Goal: Check status: Check status

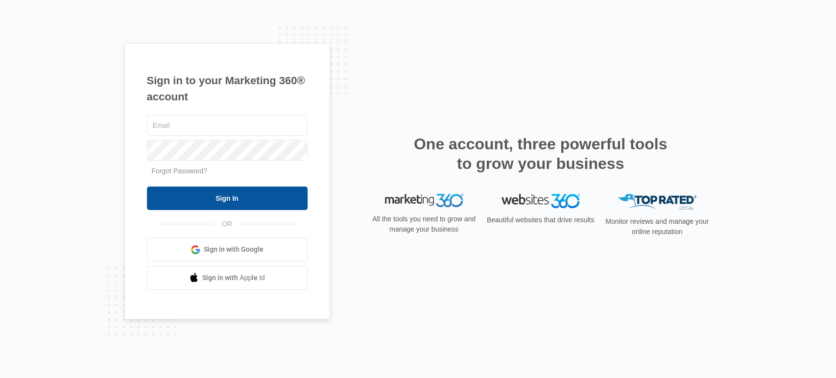
type input "[EMAIL_ADDRESS][DOMAIN_NAME]"
click at [252, 210] on input "Sign In" at bounding box center [227, 199] width 161 height 24
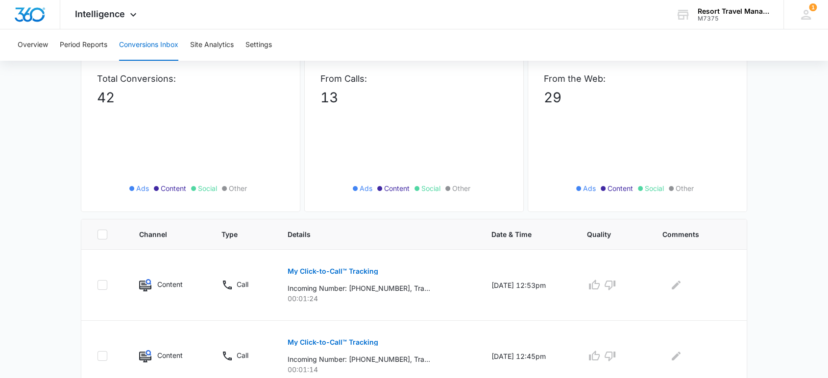
scroll to position [163, 0]
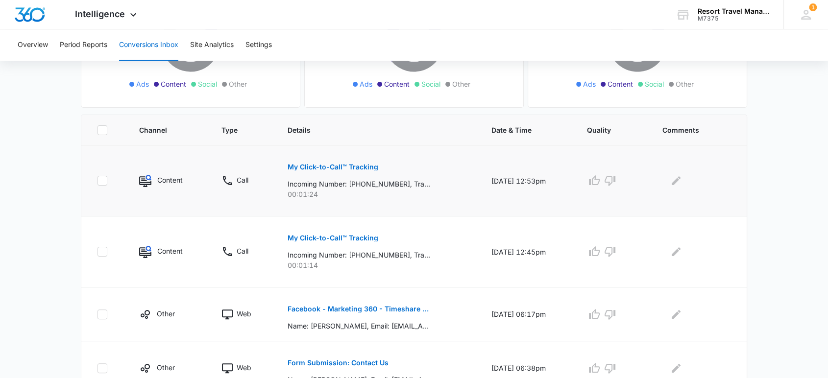
click at [321, 164] on p "My Click-to-Call™ Tracking" at bounding box center [332, 167] width 91 height 7
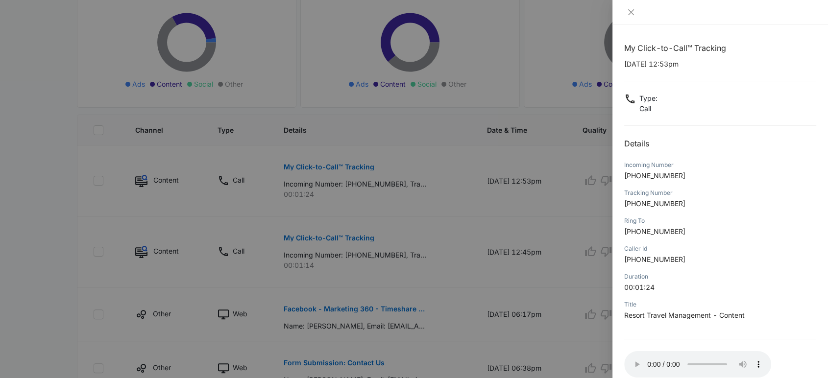
click at [589, 39] on div at bounding box center [414, 189] width 828 height 378
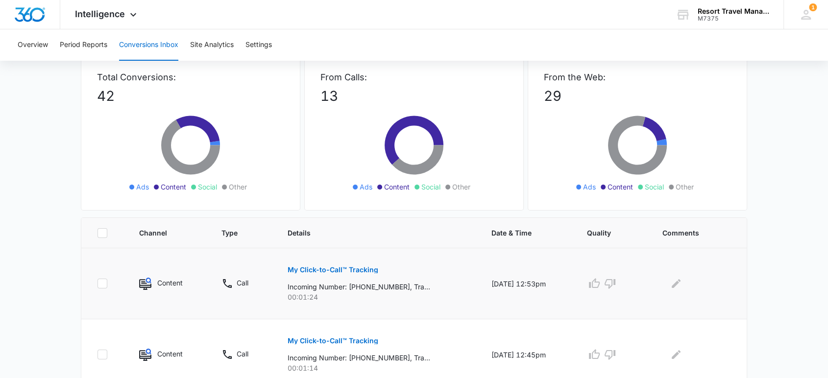
scroll to position [109, 0]
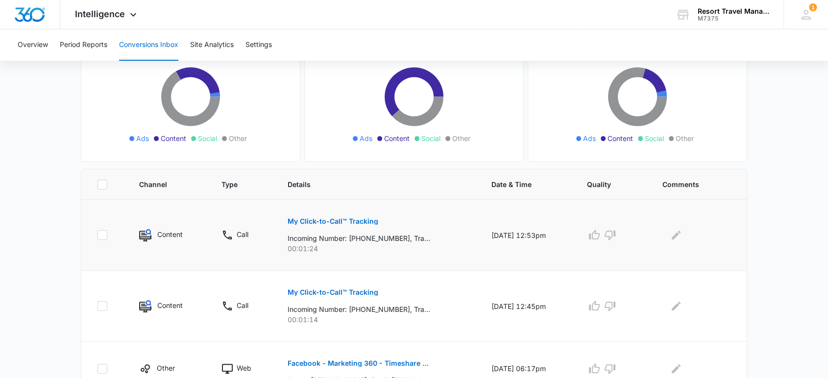
click at [345, 216] on button "My Click-to-Call™ Tracking" at bounding box center [332, 222] width 91 height 24
